Goal: Transaction & Acquisition: Purchase product/service

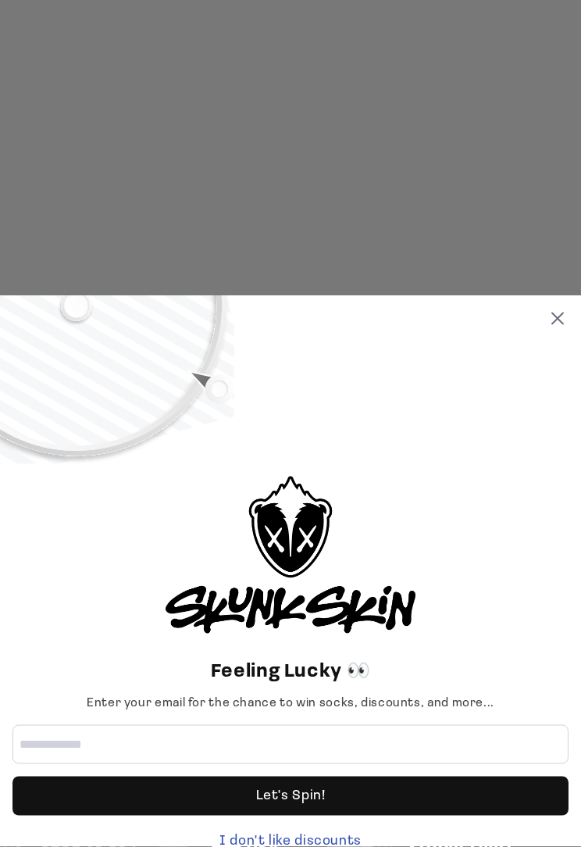
scroll to position [2883, 0]
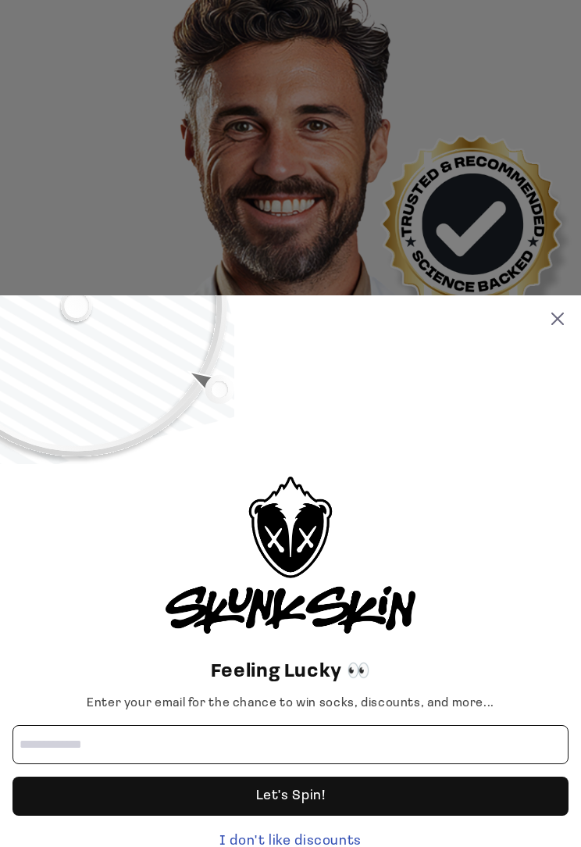
click at [91, 764] on input "Email address" at bounding box center [290, 744] width 556 height 39
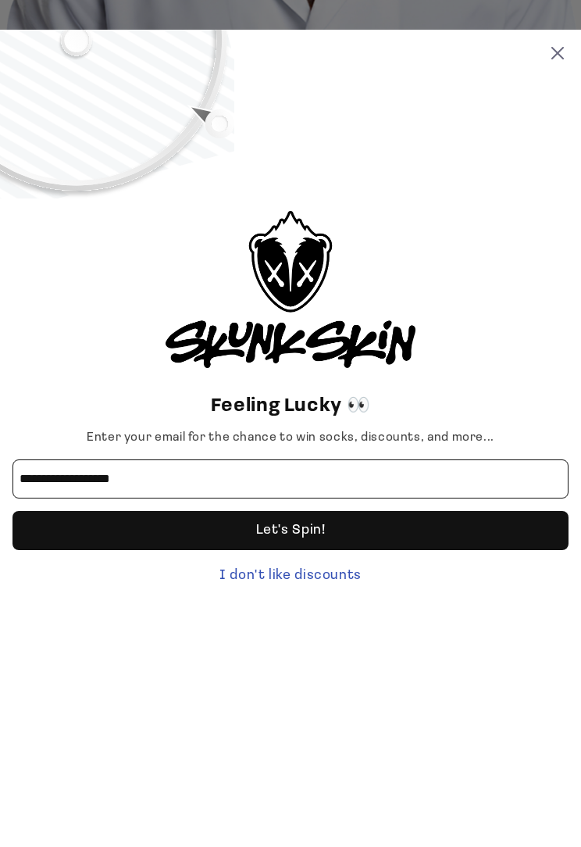
type input "**********"
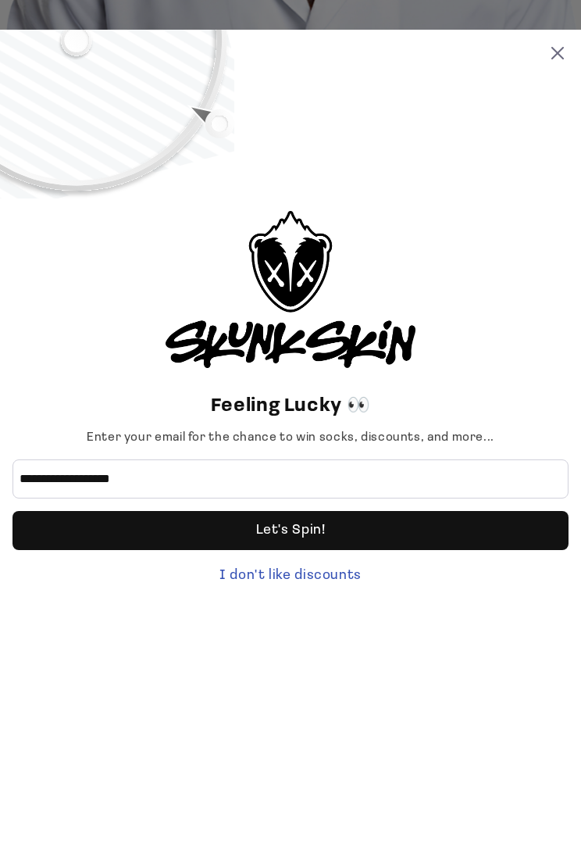
click at [352, 765] on div "Let's Spin!" at bounding box center [290, 795] width 556 height 39
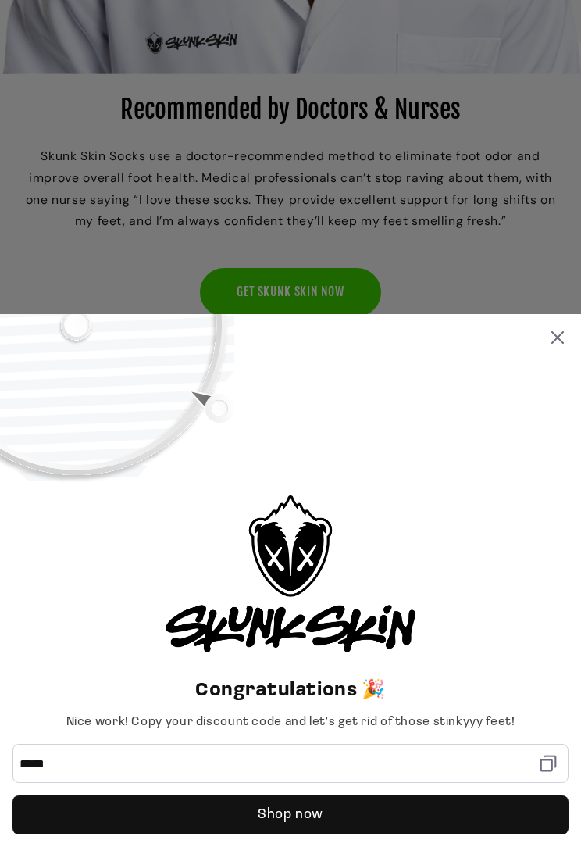
click at [319, 765] on div "Shop now" at bounding box center [291, 814] width 66 height 39
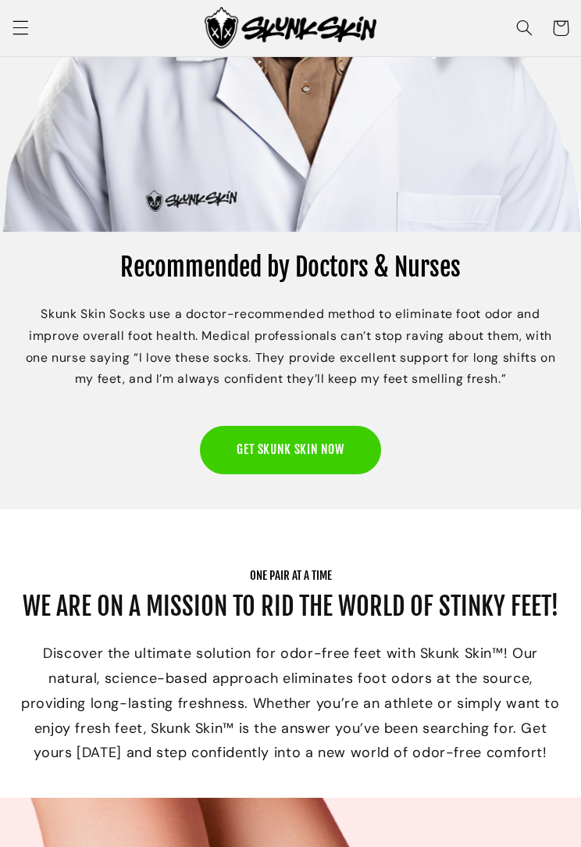
scroll to position [3187, 0]
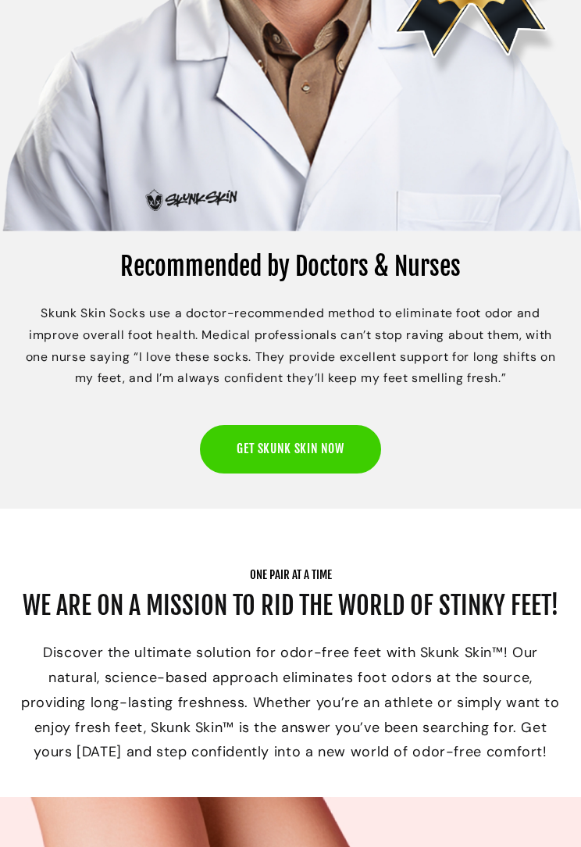
click at [336, 425] on link "GET SKUNK SKIN NOW" at bounding box center [290, 449] width 180 height 48
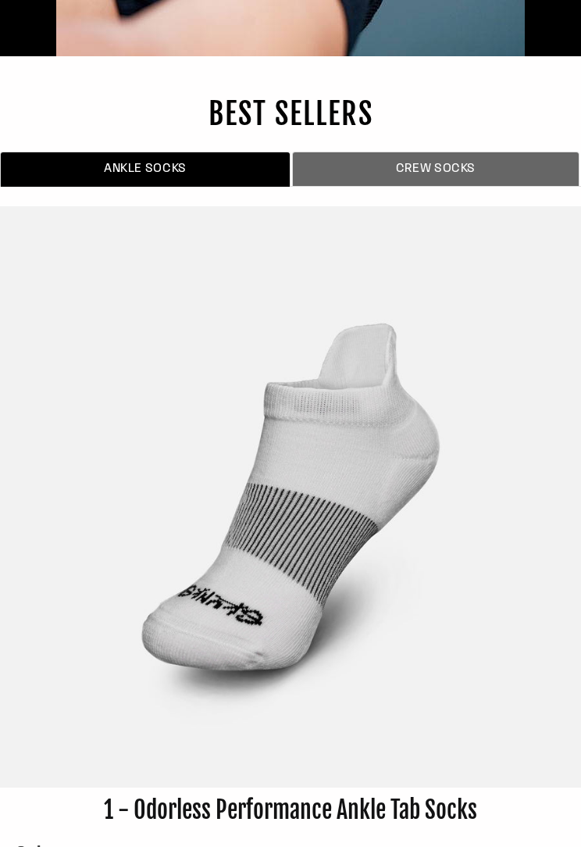
scroll to position [9297, 0]
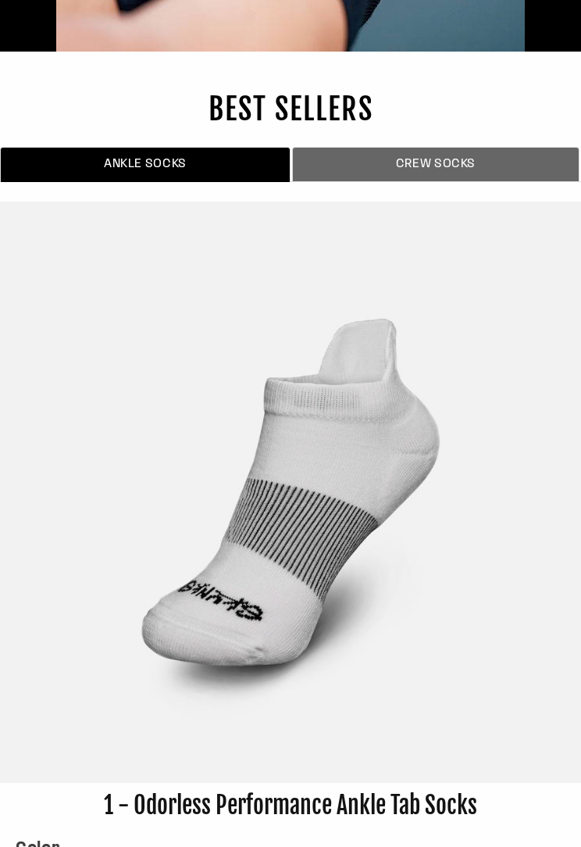
click at [458, 155] on span "CREW SOCKS" at bounding box center [436, 164] width 278 height 18
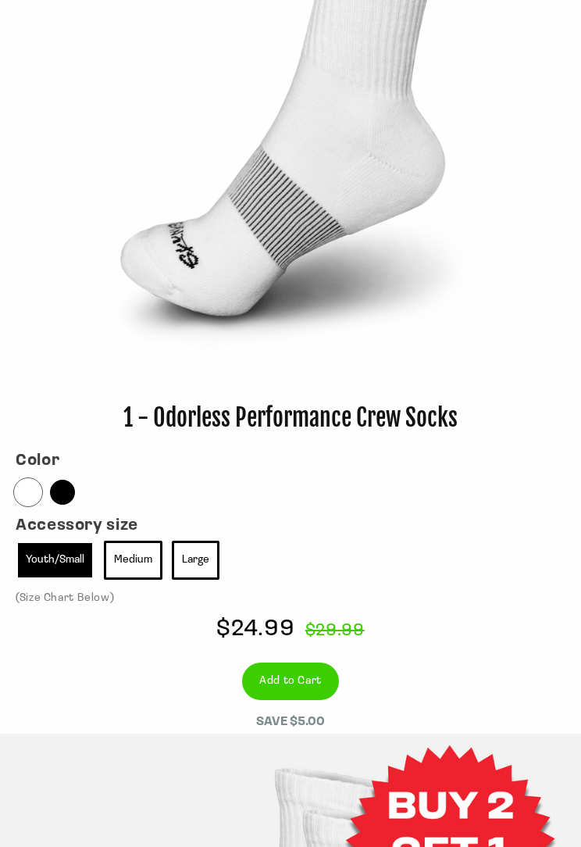
scroll to position [9673, 0]
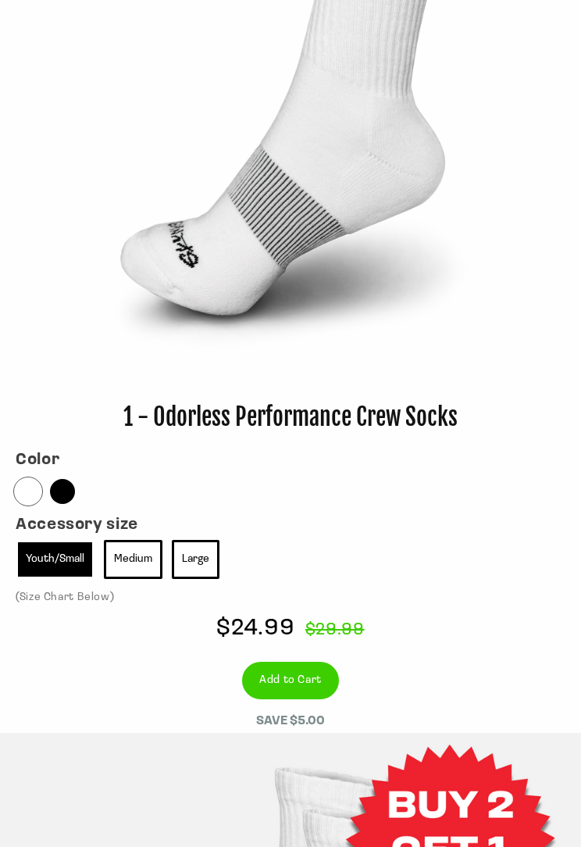
click at [205, 541] on link "Large" at bounding box center [196, 561] width 48 height 40
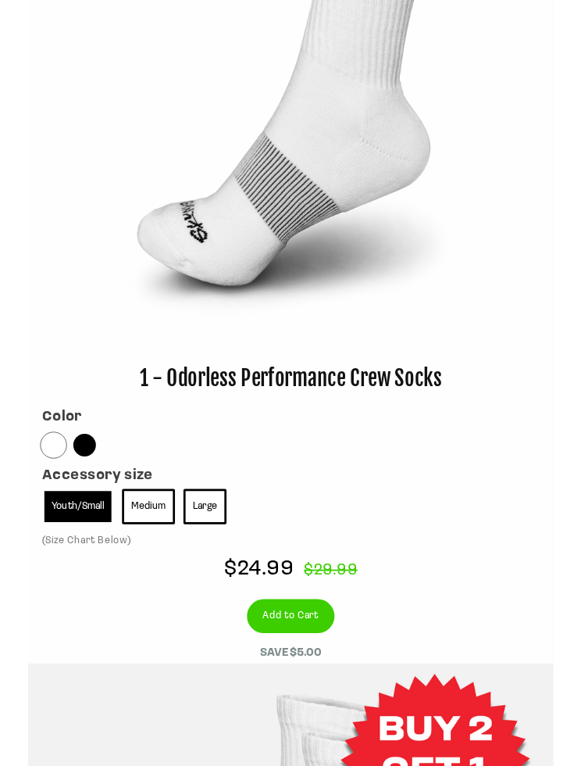
scroll to position [9674, 0]
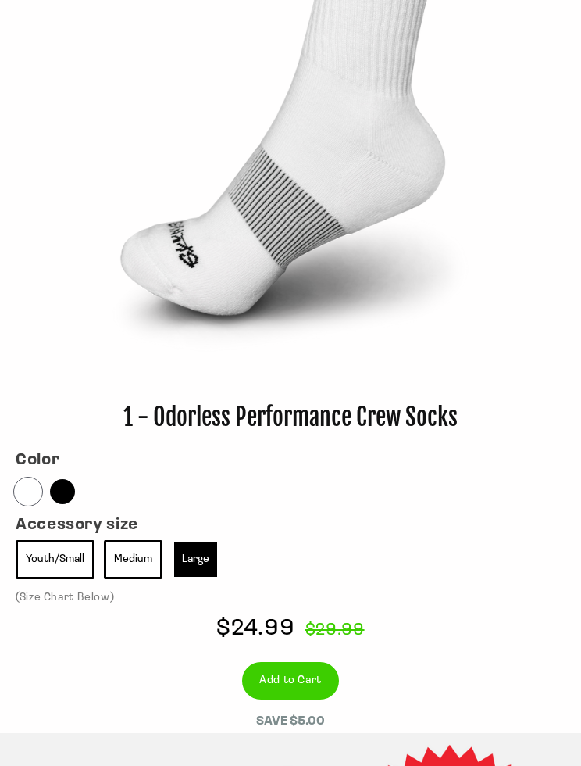
click at [215, 540] on link "Large" at bounding box center [196, 560] width 48 height 40
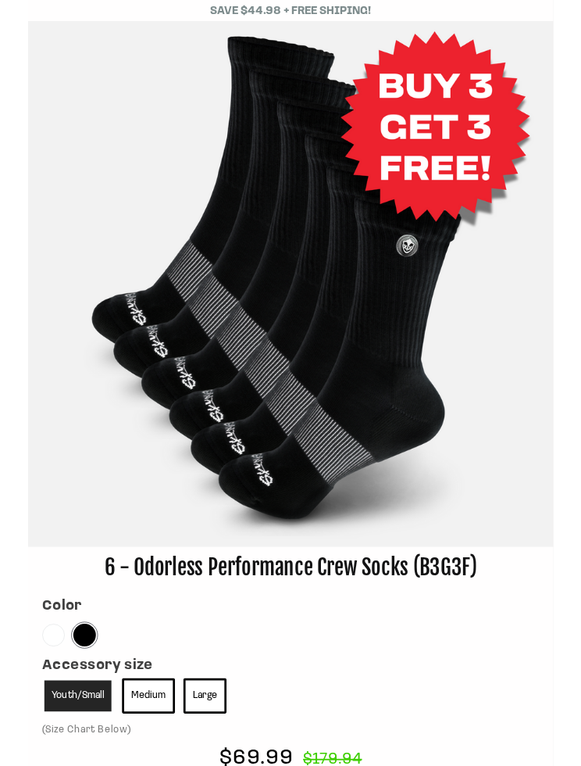
scroll to position [11306, 0]
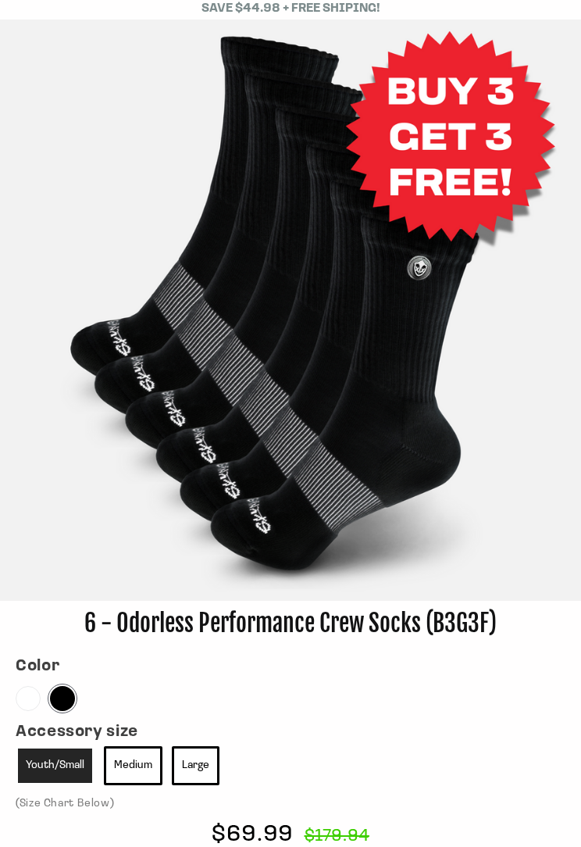
click at [212, 746] on link "Large" at bounding box center [196, 766] width 48 height 40
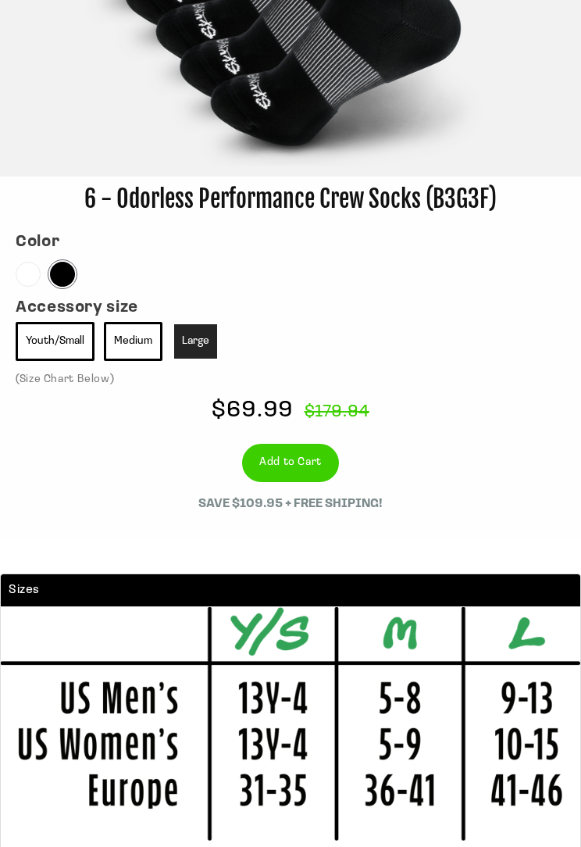
scroll to position [11731, 0]
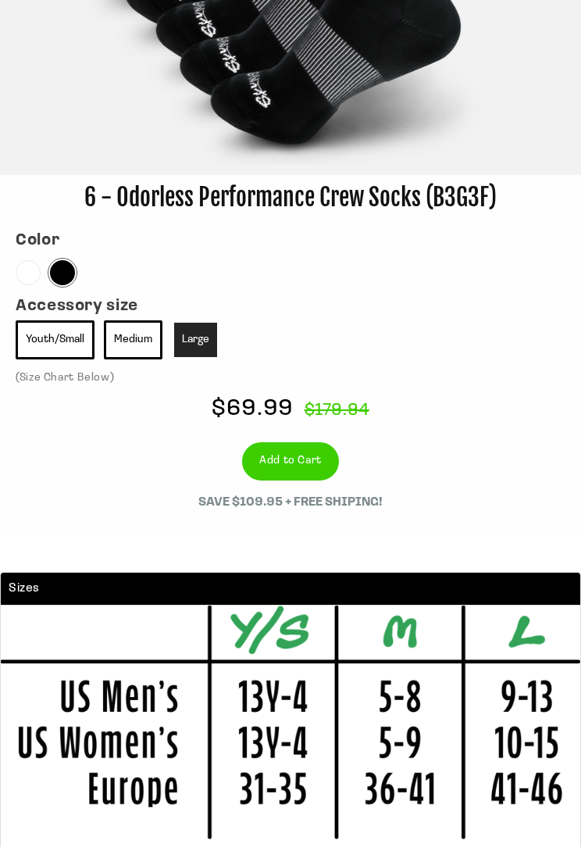
click at [316, 443] on link "Add to Cart" at bounding box center [290, 462] width 97 height 38
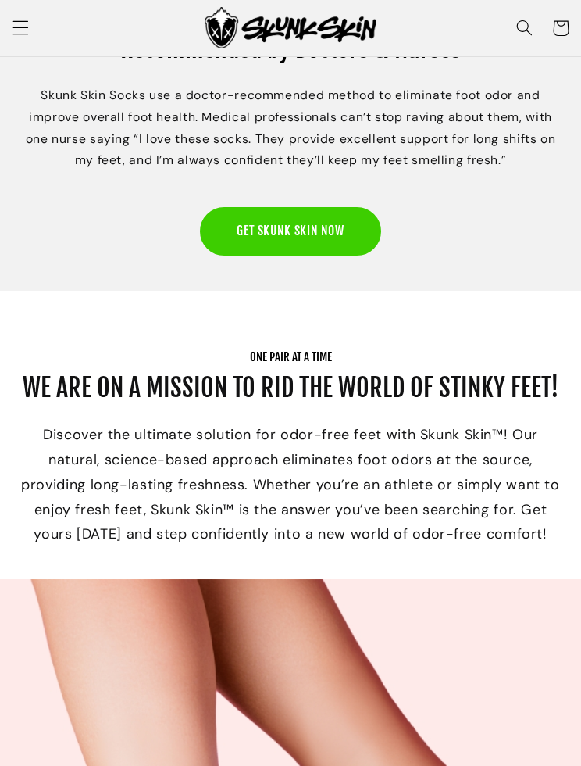
scroll to position [3404, 0]
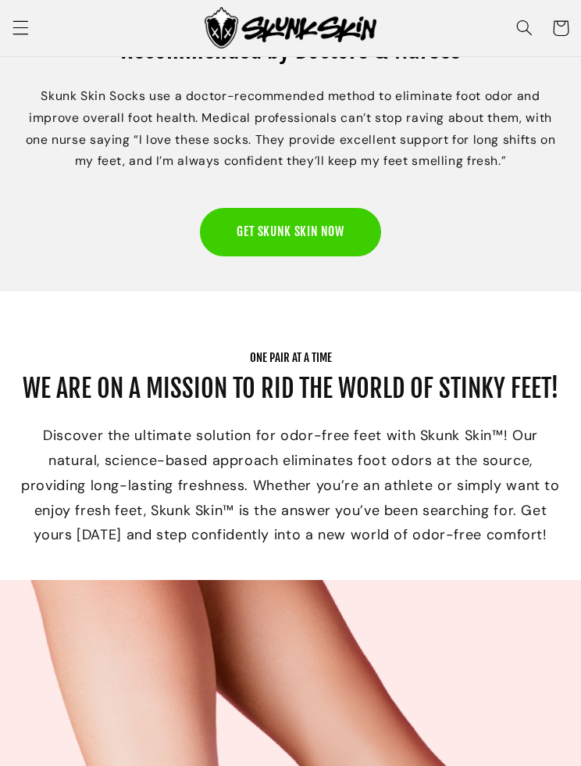
click at [36, 44] on span "Menu" at bounding box center [20, 28] width 36 height 36
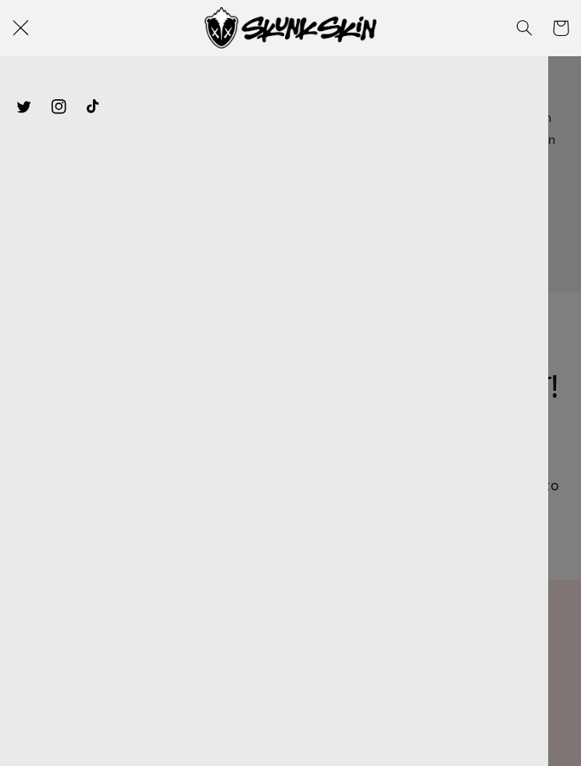
click at [462, 57] on div "Twitter Instagram TikTok" at bounding box center [274, 410] width 548 height 709
click at [27, 44] on span "Menu" at bounding box center [20, 28] width 36 height 36
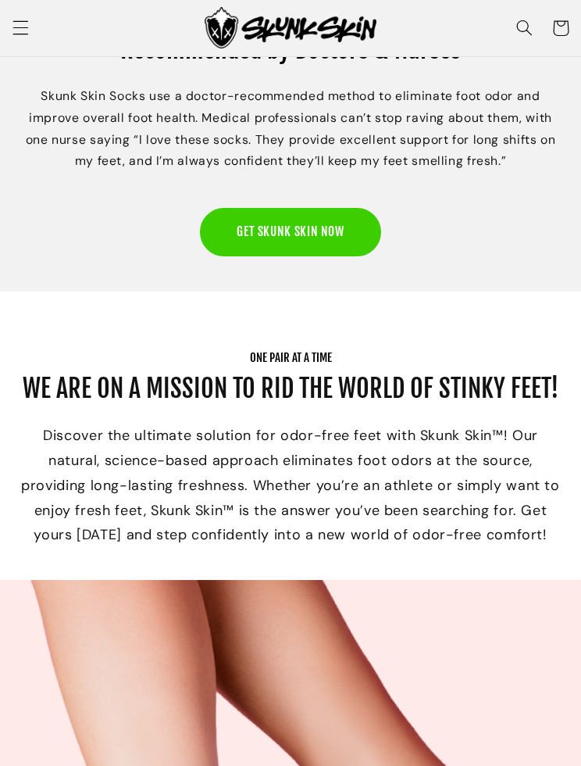
click at [569, 30] on icon at bounding box center [561, 29] width 16 height 16
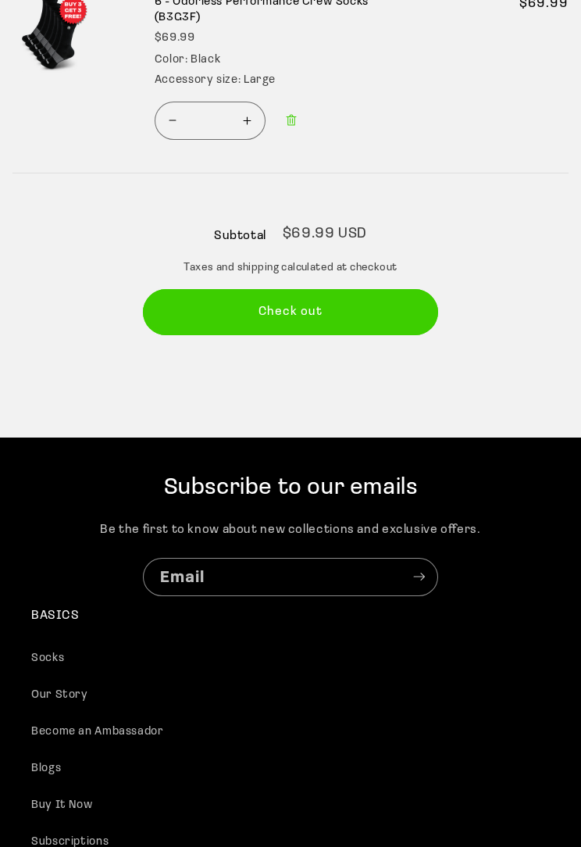
scroll to position [251, 0]
click at [343, 316] on button "Check out" at bounding box center [290, 312] width 295 height 46
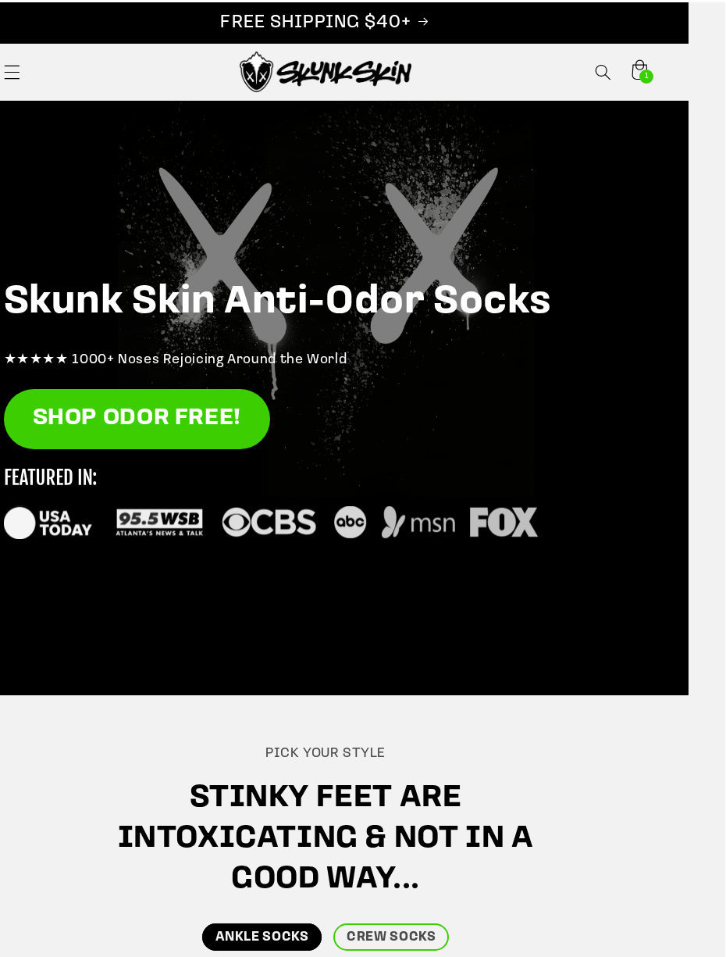
scroll to position [0, 36]
